Goal: Information Seeking & Learning: Learn about a topic

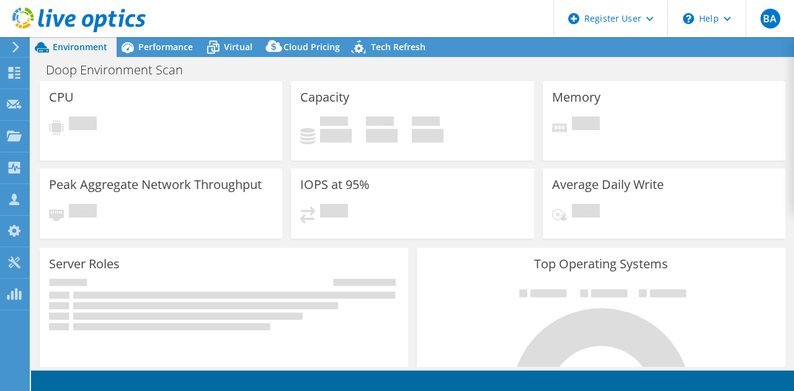
select select "USD"
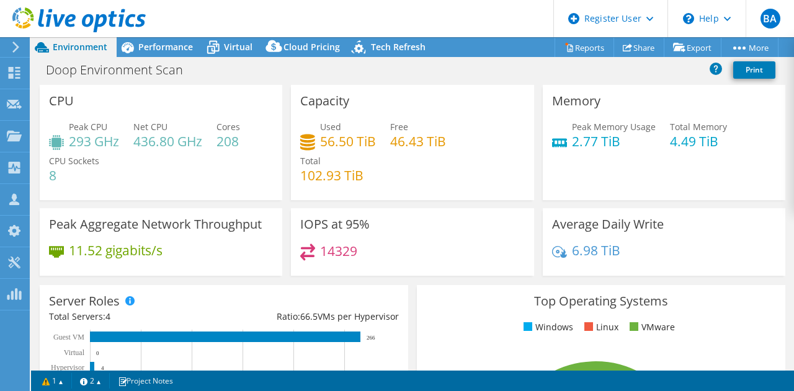
click at [732, 141] on div "Peak Memory Usage 2.77 TiB Total Memory 4.49 TiB" at bounding box center [664, 140] width 224 height 40
click at [416, 20] on header "BA Dell User [PERSON_NAME] Ayoub [EMAIL_ADDRESS][PERSON_NAME][DOMAIN_NAME] Dell…" at bounding box center [397, 18] width 794 height 37
click at [171, 46] on span "Performance" at bounding box center [165, 47] width 55 height 12
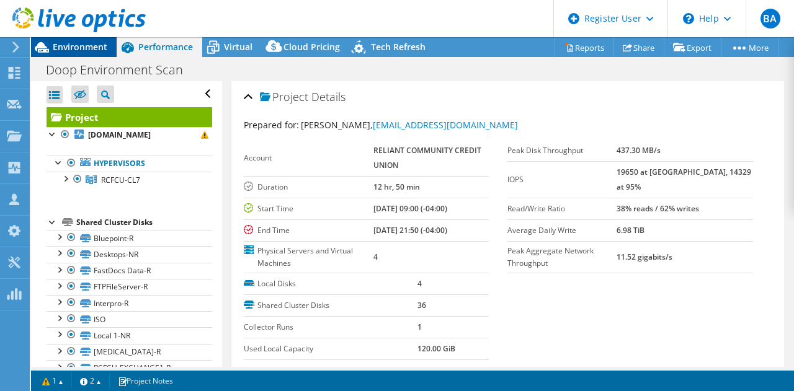
click at [86, 43] on span "Environment" at bounding box center [80, 47] width 55 height 12
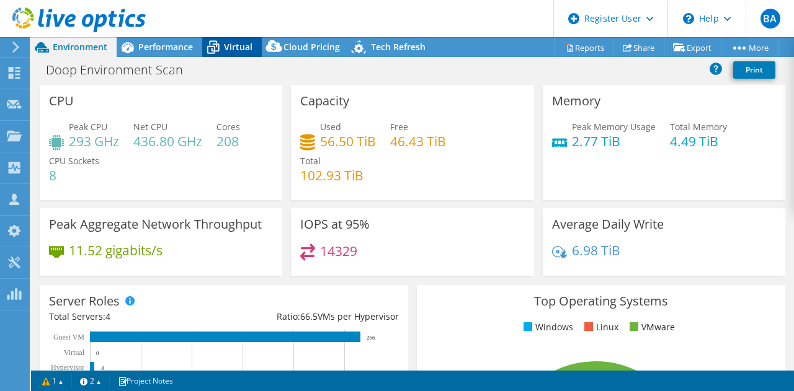
click at [246, 40] on div "Virtual" at bounding box center [232, 47] width 60 height 20
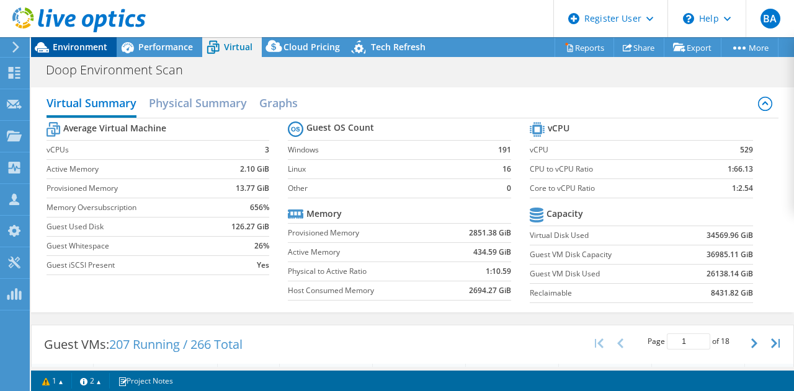
click at [107, 42] on span "Environment" at bounding box center [80, 47] width 55 height 12
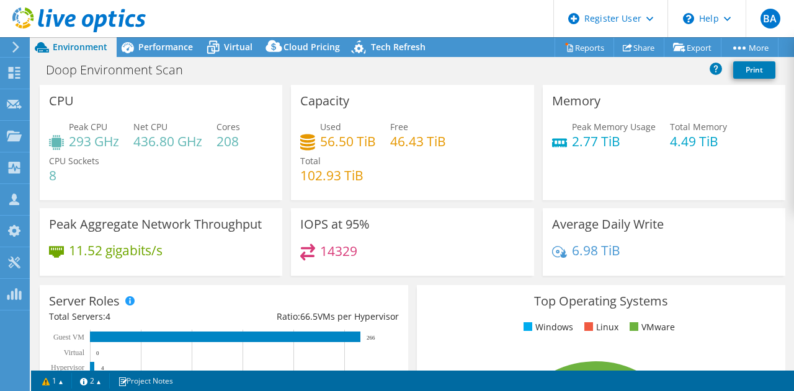
scroll to position [201, 0]
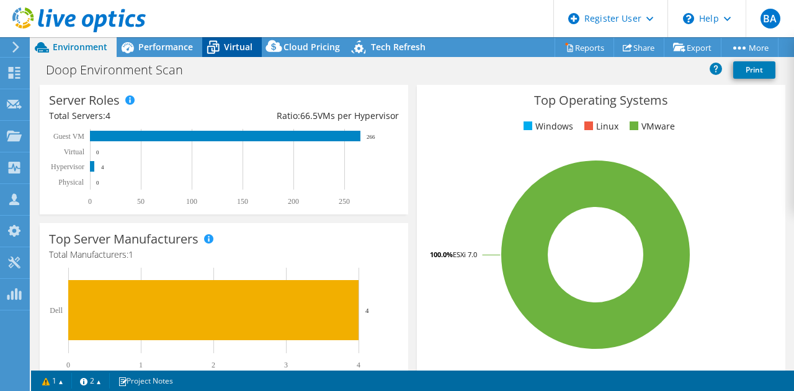
click at [243, 46] on span "Virtual" at bounding box center [238, 47] width 29 height 12
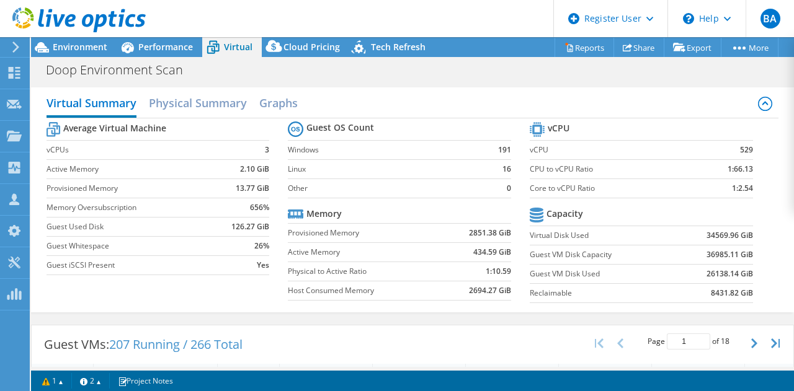
scroll to position [154, 0]
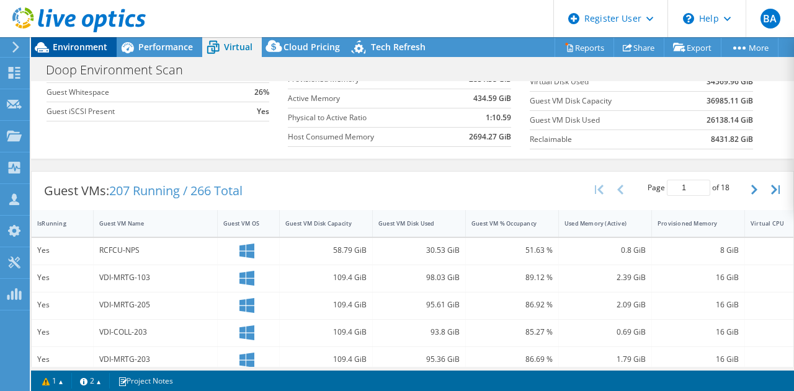
click at [69, 52] on span "Environment" at bounding box center [80, 47] width 55 height 12
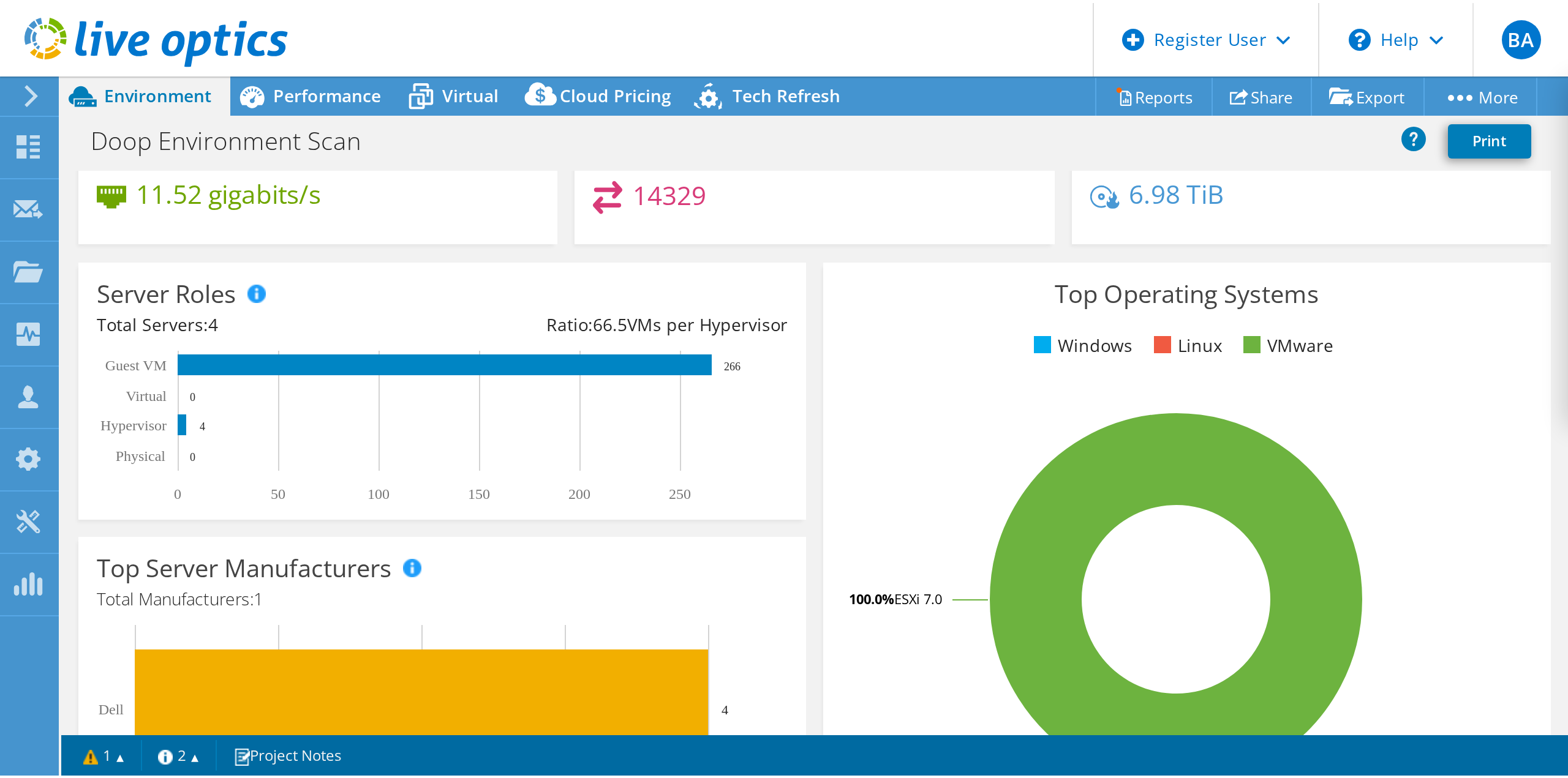
scroll to position [0, 0]
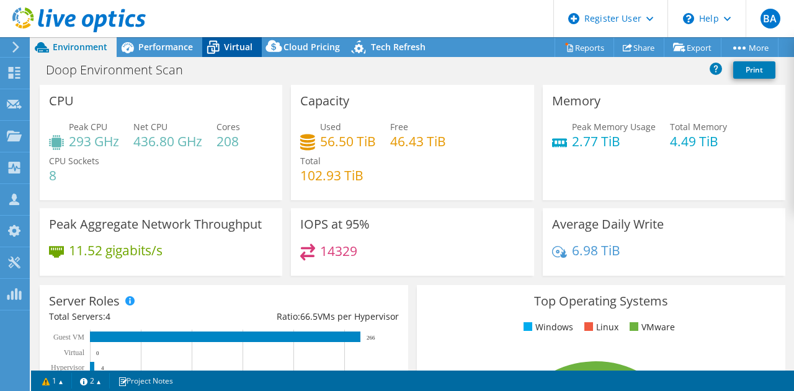
click at [252, 42] on div "Virtual" at bounding box center [232, 47] width 60 height 20
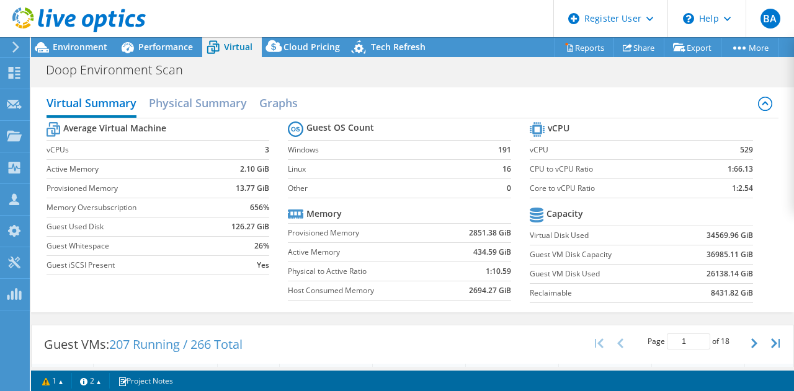
click at [339, 386] on div "1 1 2 Project Notes" at bounding box center [224, 381] width 377 height 16
click at [749, 197] on section "vCPU vCPU 529 CPU to vCPU Ratio 1:66.13 Core to vCPU Ratio 1:2.54 Capacity Virt…" at bounding box center [651, 214] width 242 height 190
